Goal: Task Accomplishment & Management: Use online tool/utility

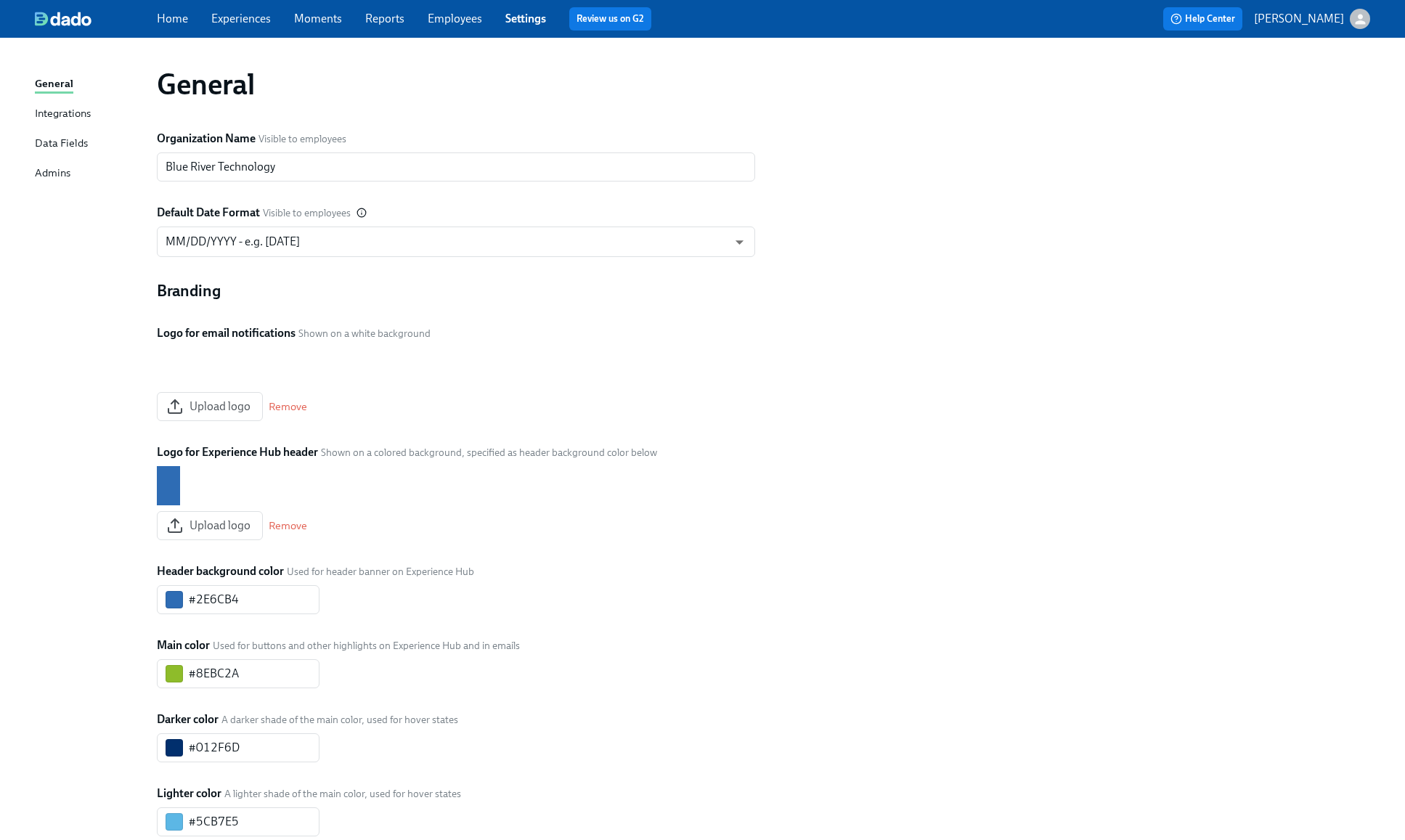
scroll to position [222, 0]
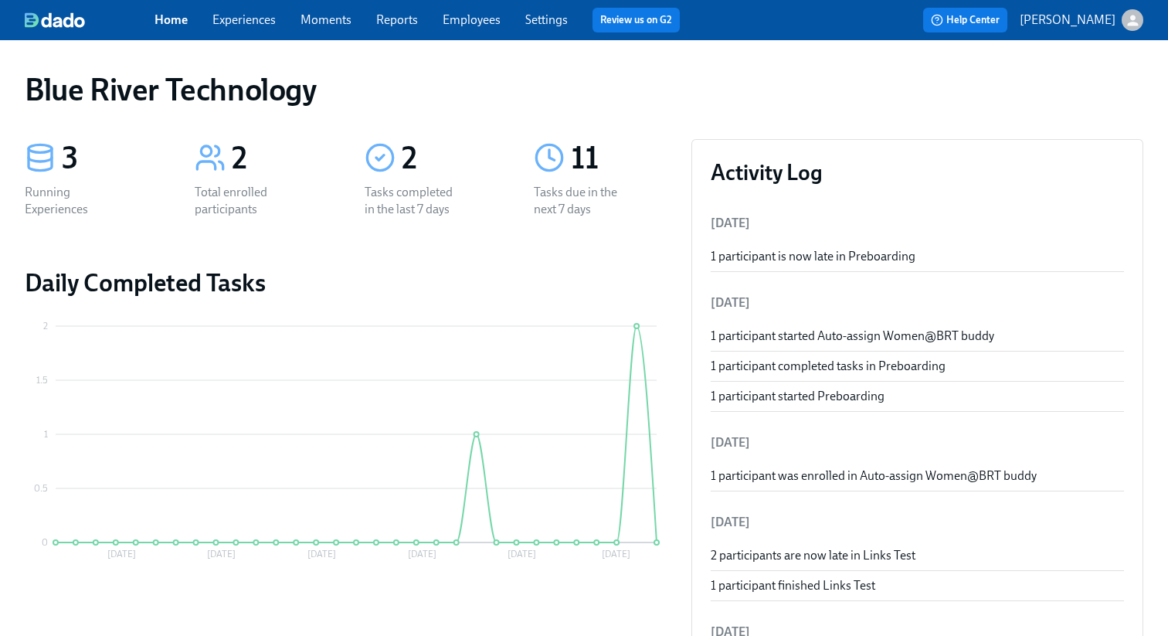
click at [182, 12] on link "Home" at bounding box center [170, 19] width 33 height 15
click at [547, 23] on link "Settings" at bounding box center [546, 19] width 42 height 15
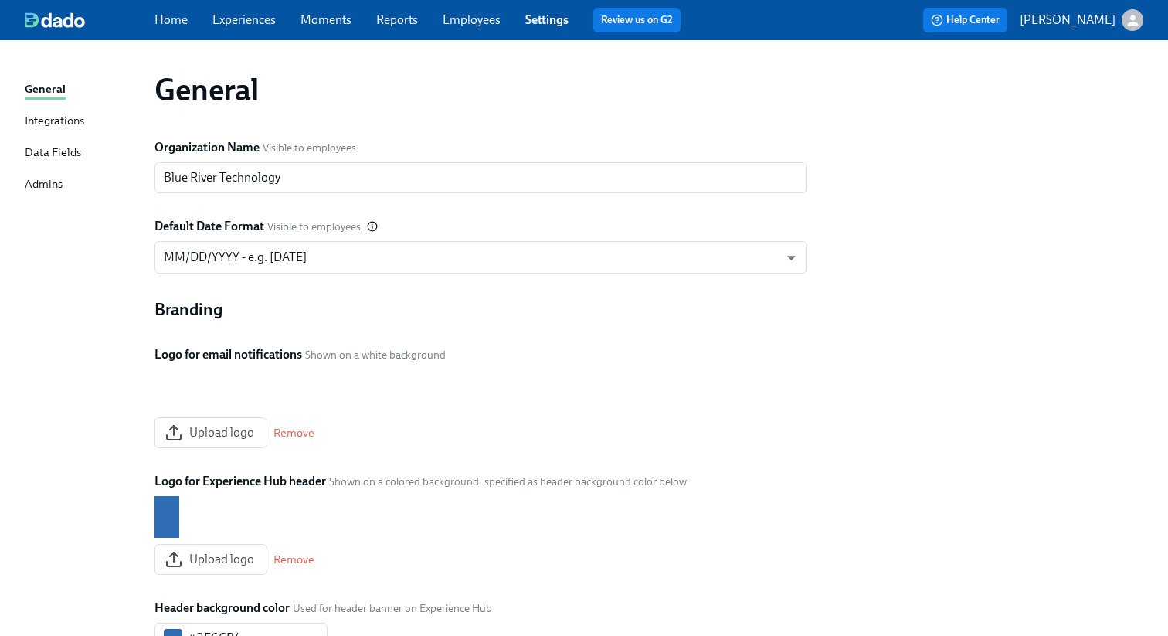
click at [36, 137] on div "General Integrations Data Fields Admins" at bounding box center [90, 143] width 130 height 127
click at [36, 122] on div "Integrations" at bounding box center [54, 121] width 59 height 19
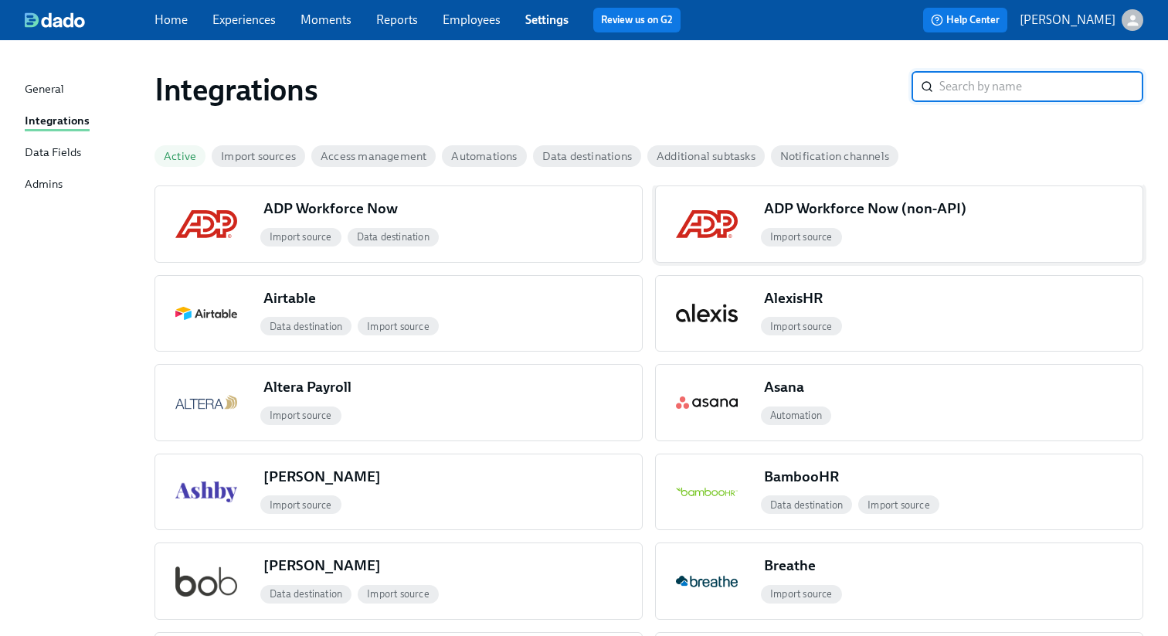
click at [843, 215] on div "ADP Workforce Now (non-API)" at bounding box center [871, 209] width 215 height 20
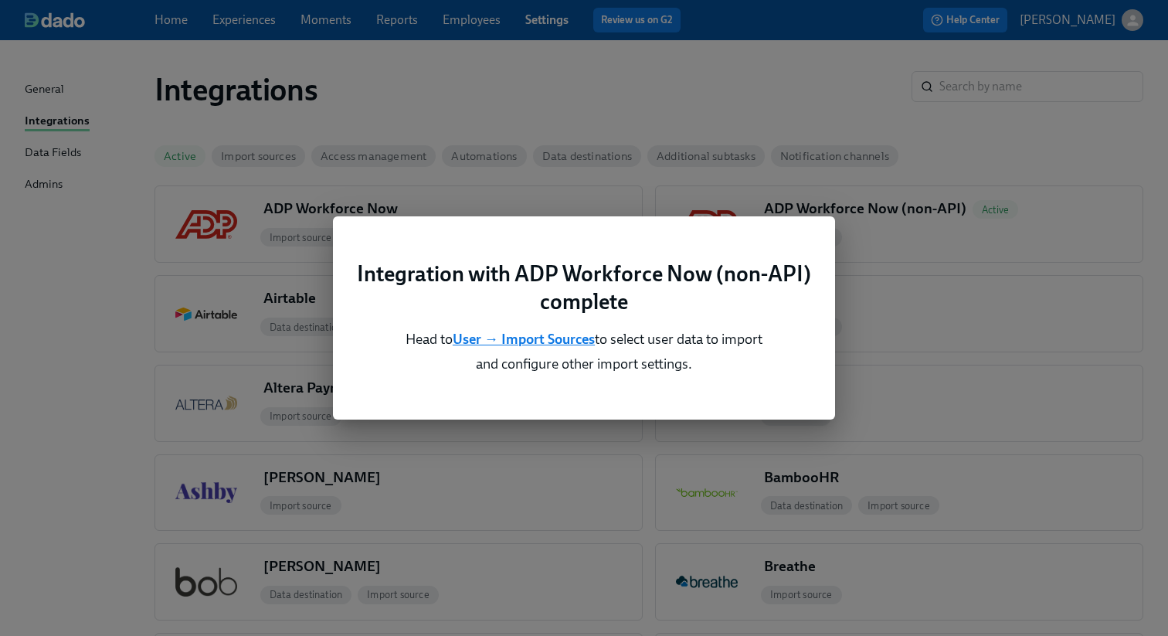
click at [526, 341] on b "User → Import Sources" at bounding box center [524, 339] width 142 height 17
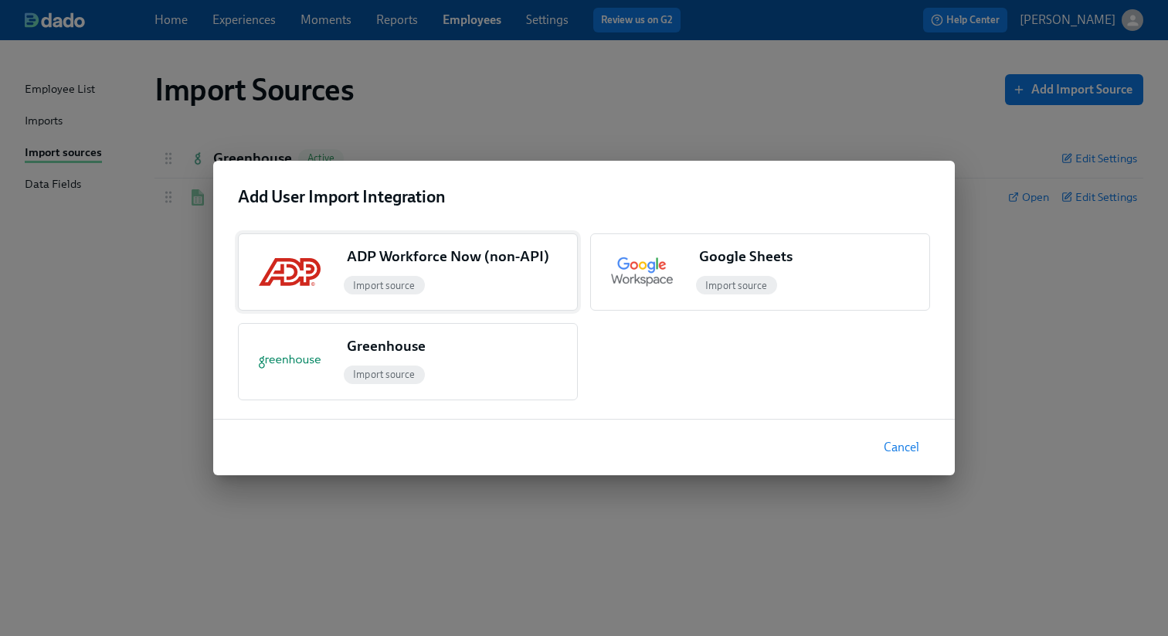
click at [491, 290] on div "Import source" at bounding box center [459, 285] width 236 height 25
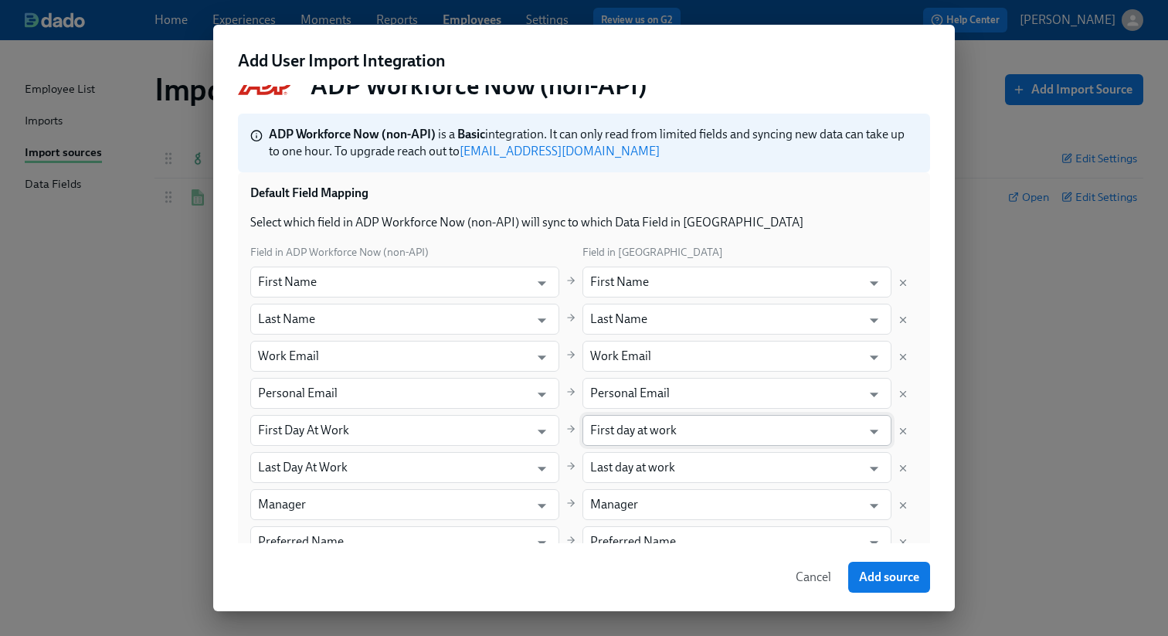
scroll to position [25, 0]
click at [547, 433] on icon "Open" at bounding box center [541, 433] width 21 height 21
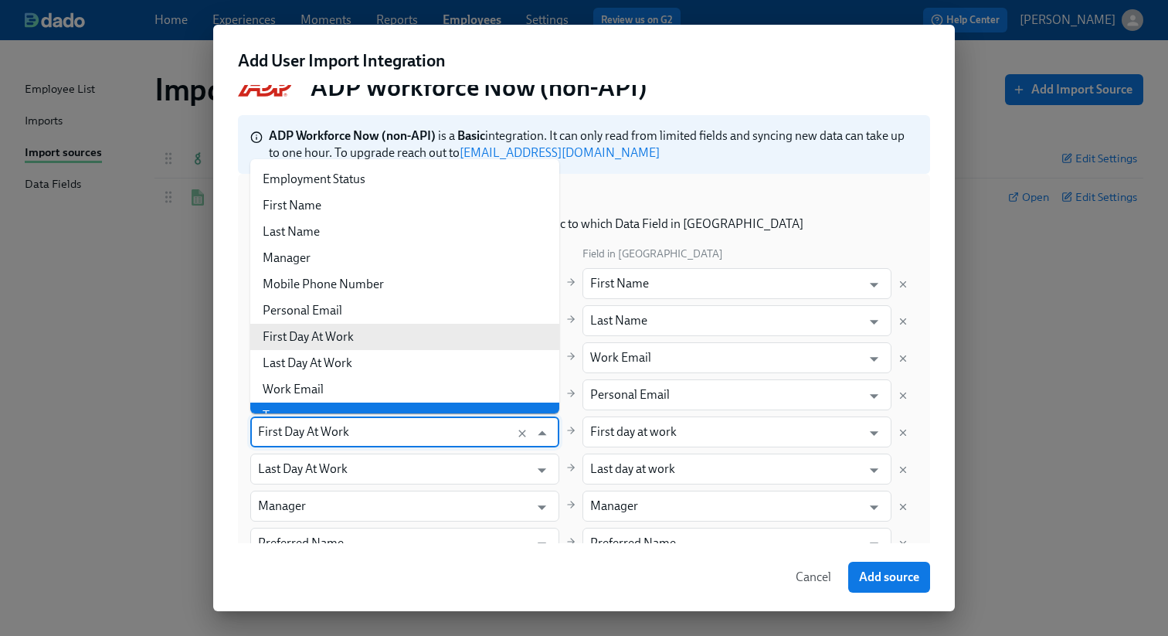
scroll to position [50, 0]
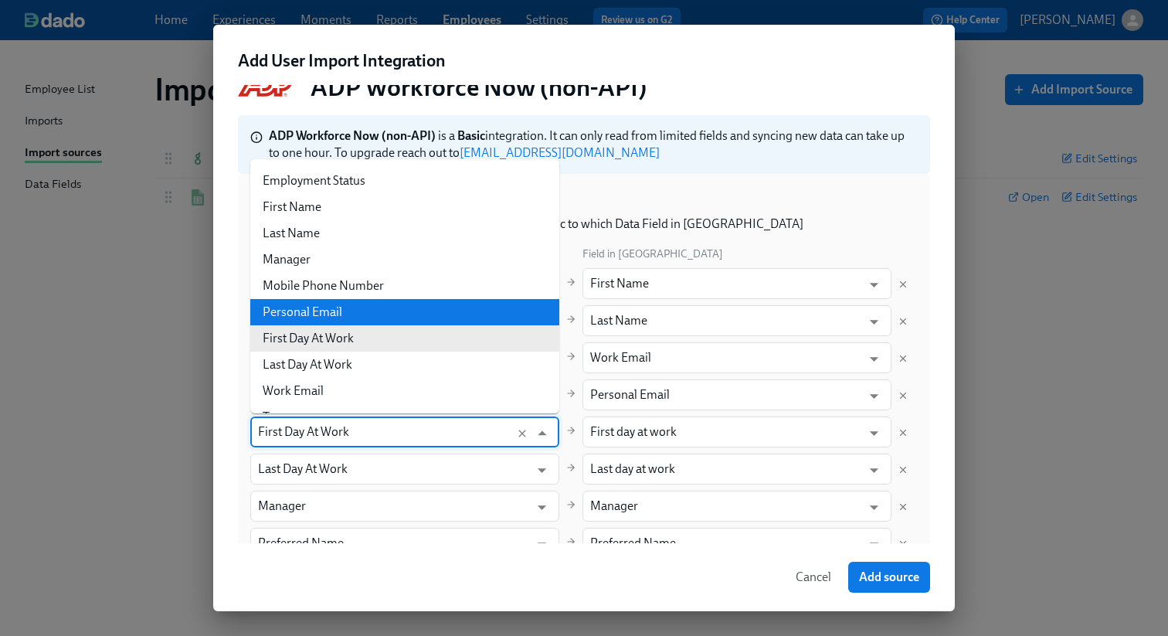
click at [755, 220] on p "Select which field in ADP Workforce Now (non-API) will sync to which Data Field…" at bounding box center [583, 224] width 667 height 17
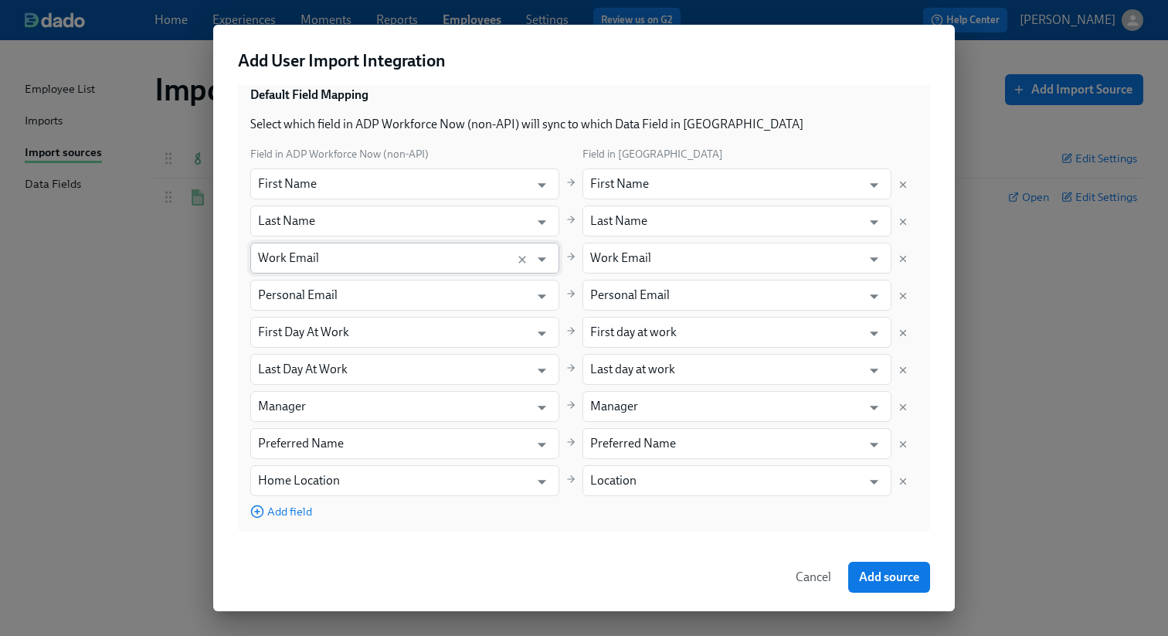
scroll to position [144, 0]
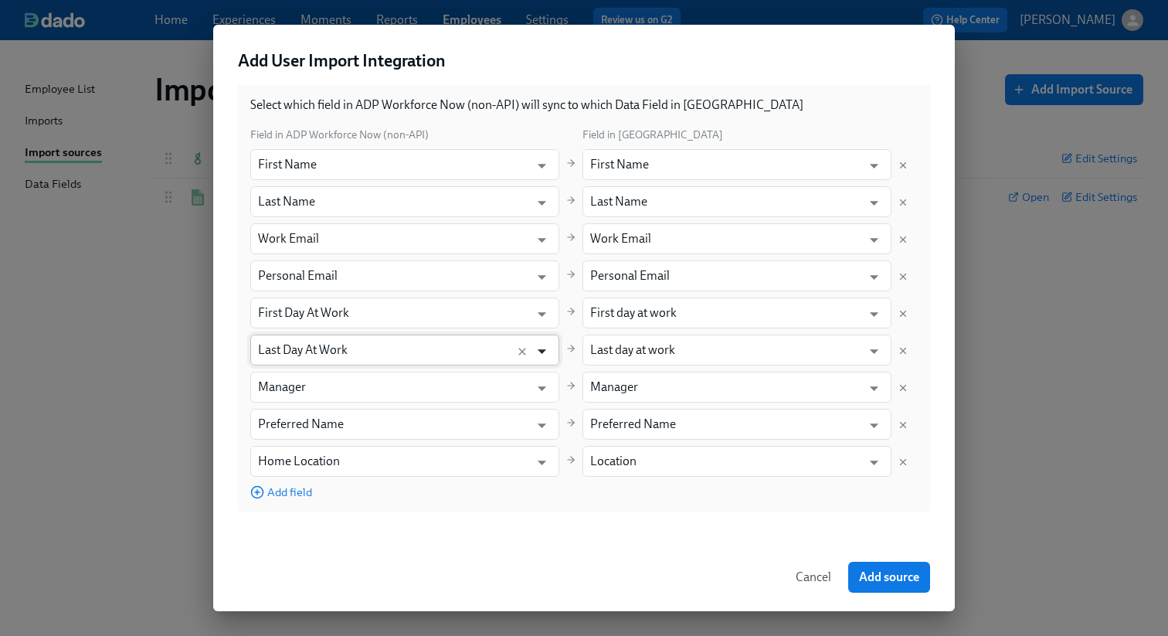
click at [545, 348] on icon "Open" at bounding box center [541, 351] width 21 height 21
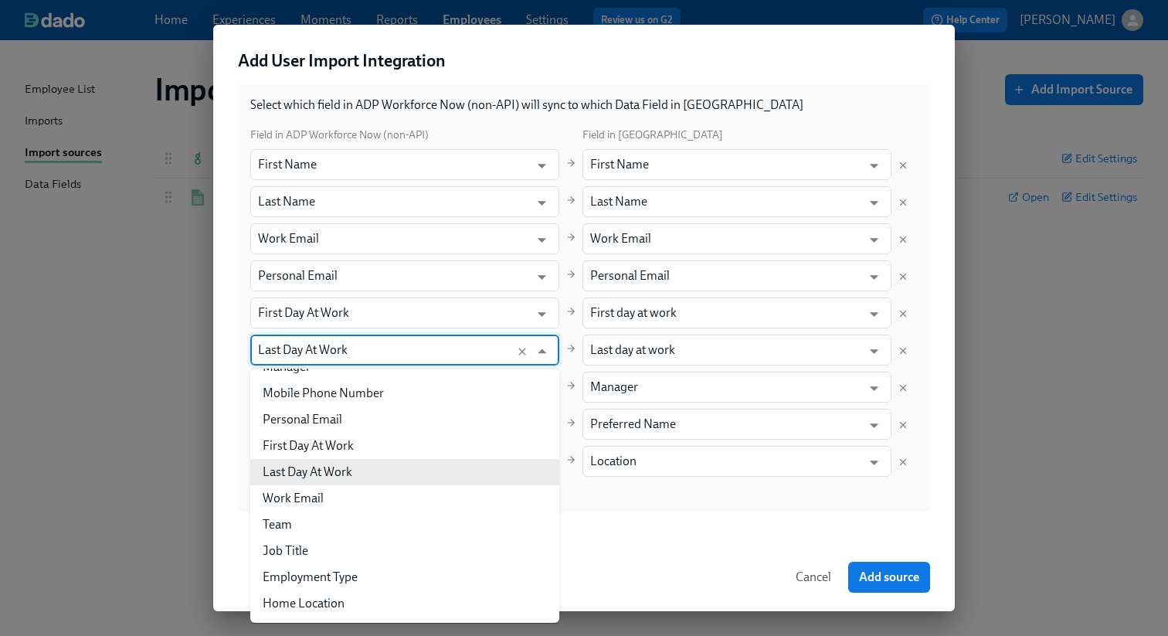
scroll to position [205, 0]
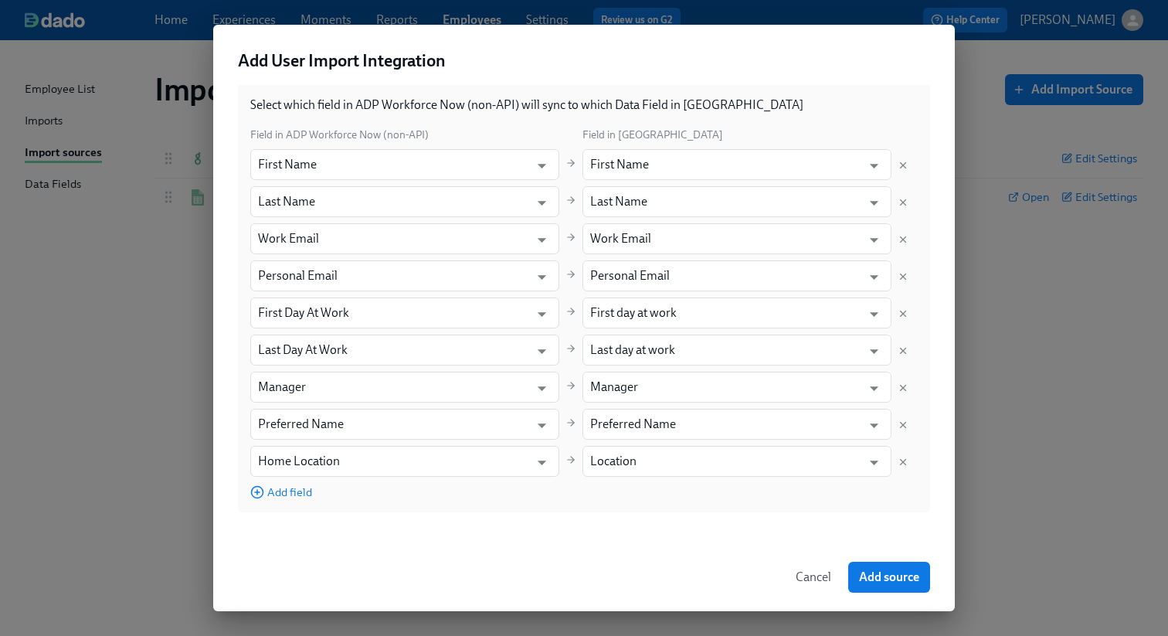
click at [662, 529] on div "ADP Workforce Now (non-API) ADP Workforce Now (non-API) is a Basic integration.…" at bounding box center [584, 314] width 742 height 458
click at [540, 460] on icon "Open" at bounding box center [542, 462] width 8 height 5
click at [597, 492] on div "Field in ADP Workforce Now (non-API) Field in Dado First Name ​ First Name ​ La…" at bounding box center [583, 313] width 667 height 374
click at [721, 465] on input "Location" at bounding box center [725, 461] width 271 height 31
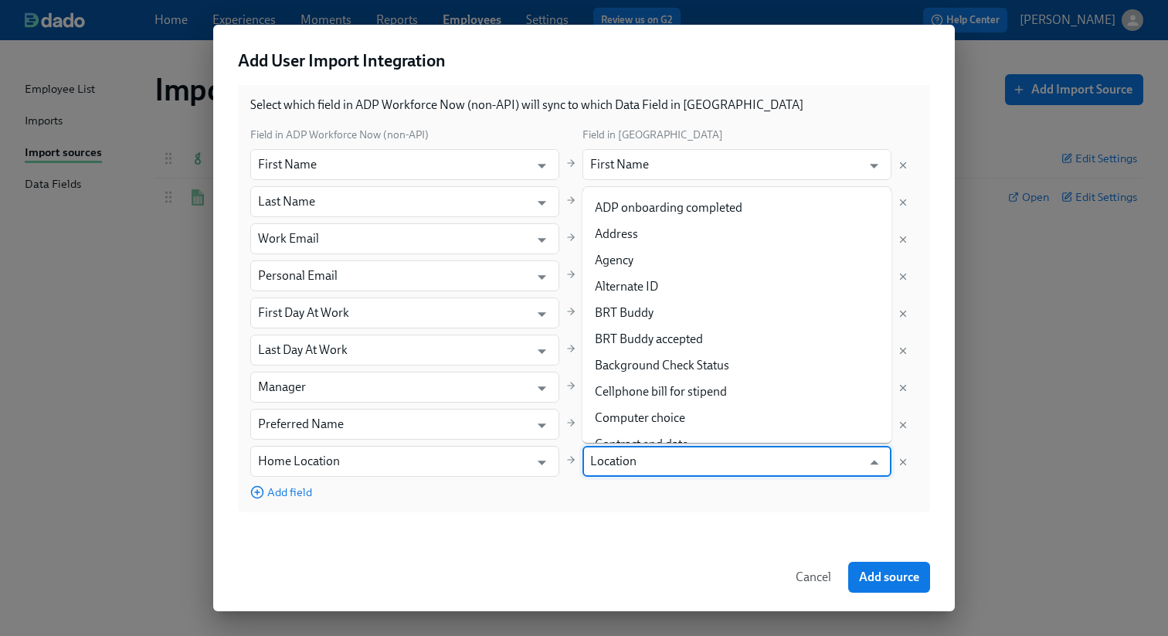
scroll to position [569, 0]
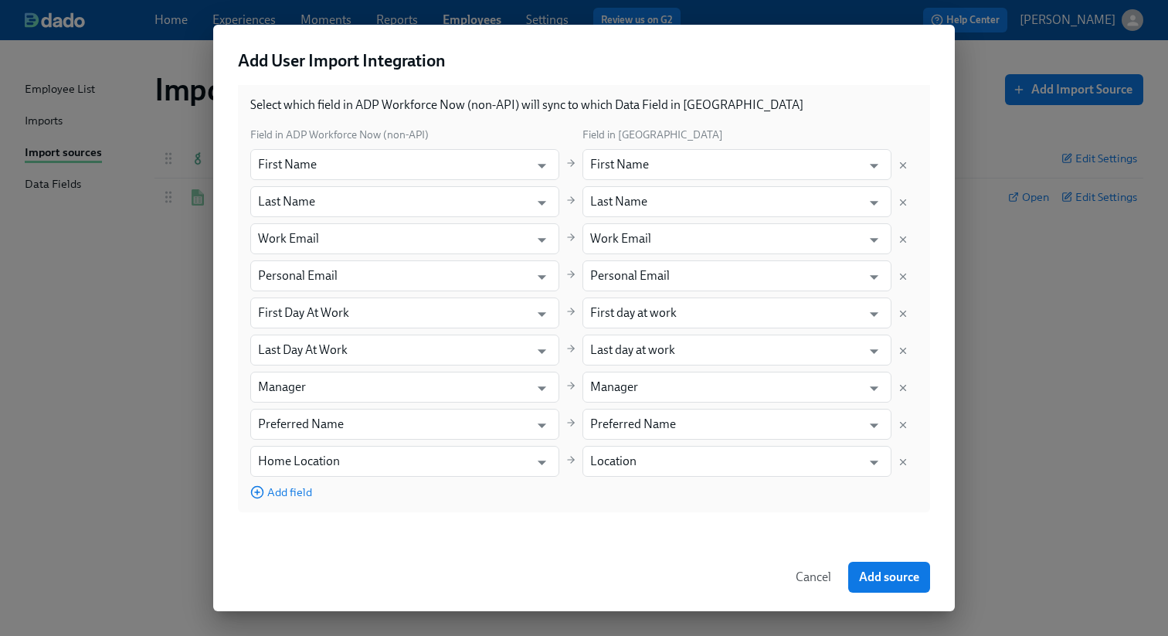
click at [856, 511] on div "Default Field Mapping Select which field in ADP Workforce Now (non-API) will sy…" at bounding box center [584, 283] width 692 height 457
click at [298, 492] on span "Add field" at bounding box center [281, 491] width 62 height 15
click at [547, 499] on icon "Open" at bounding box center [541, 499] width 21 height 21
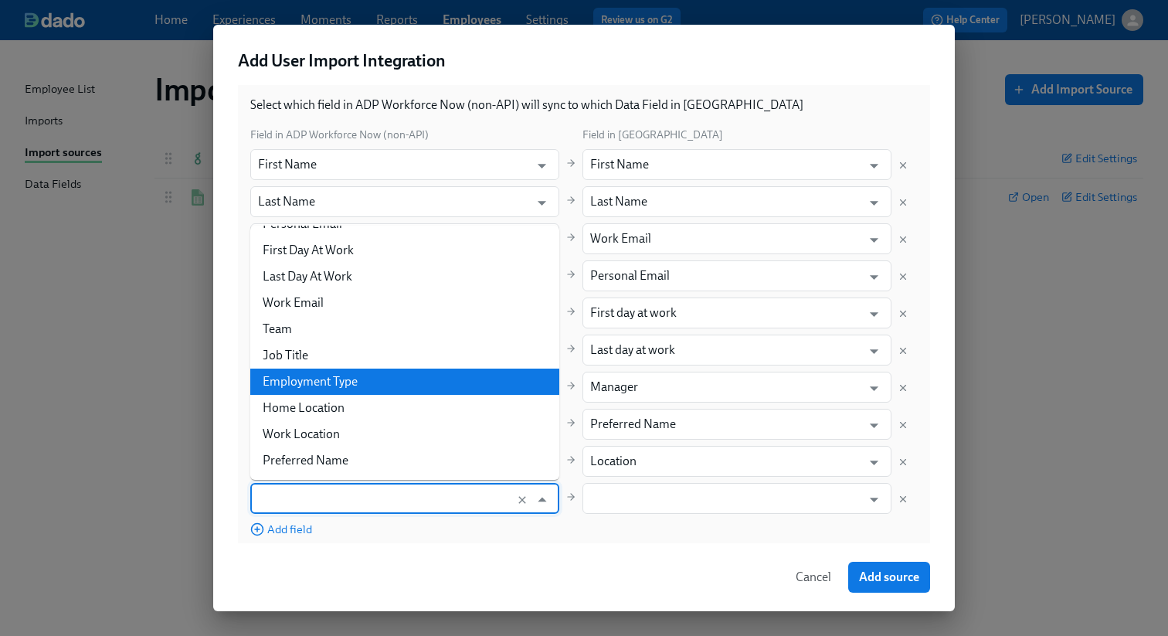
scroll to position [0, 0]
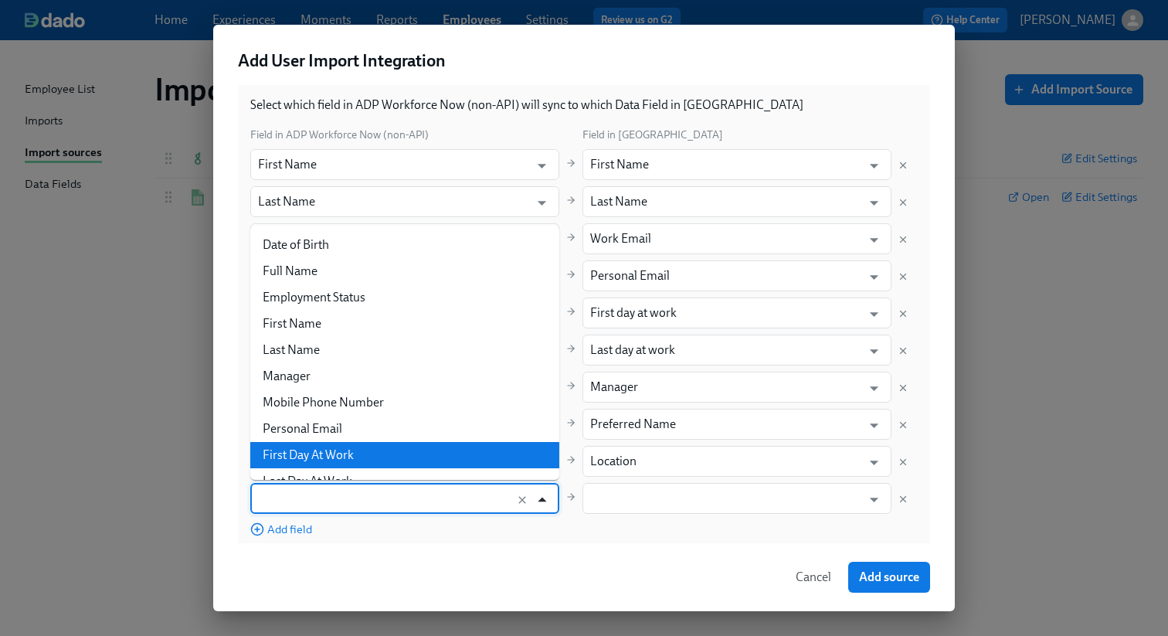
click at [539, 500] on icon "Close" at bounding box center [542, 499] width 8 height 5
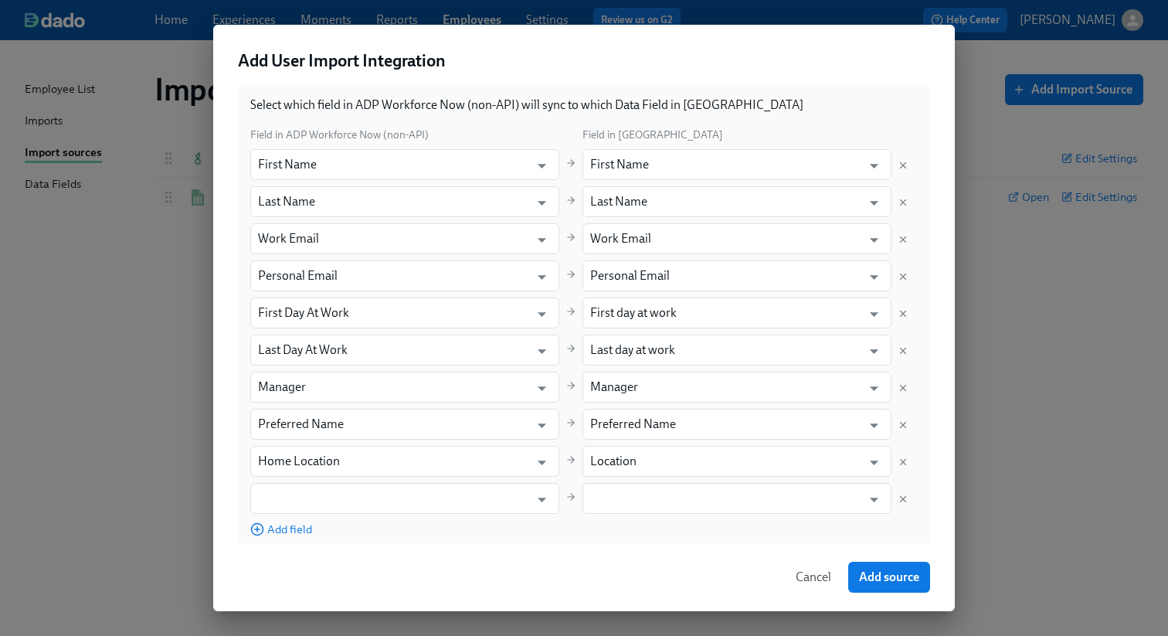
click at [827, 579] on span "Cancel" at bounding box center [814, 576] width 36 height 15
